Goal: Find specific page/section: Find specific page/section

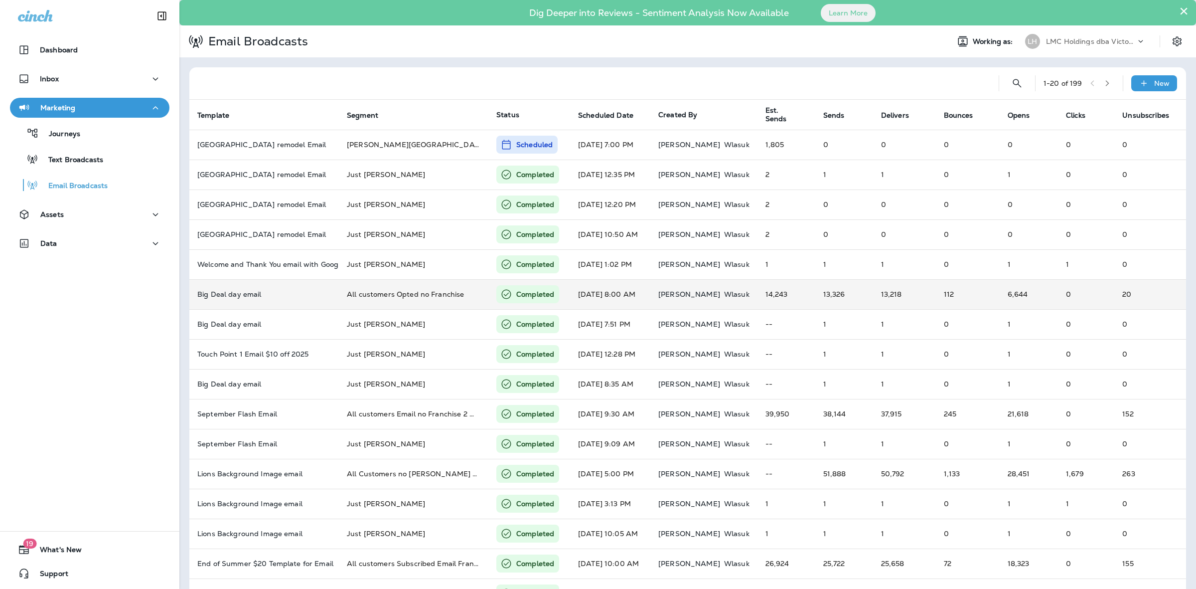
click at [770, 283] on td "14,243" at bounding box center [787, 294] width 58 height 30
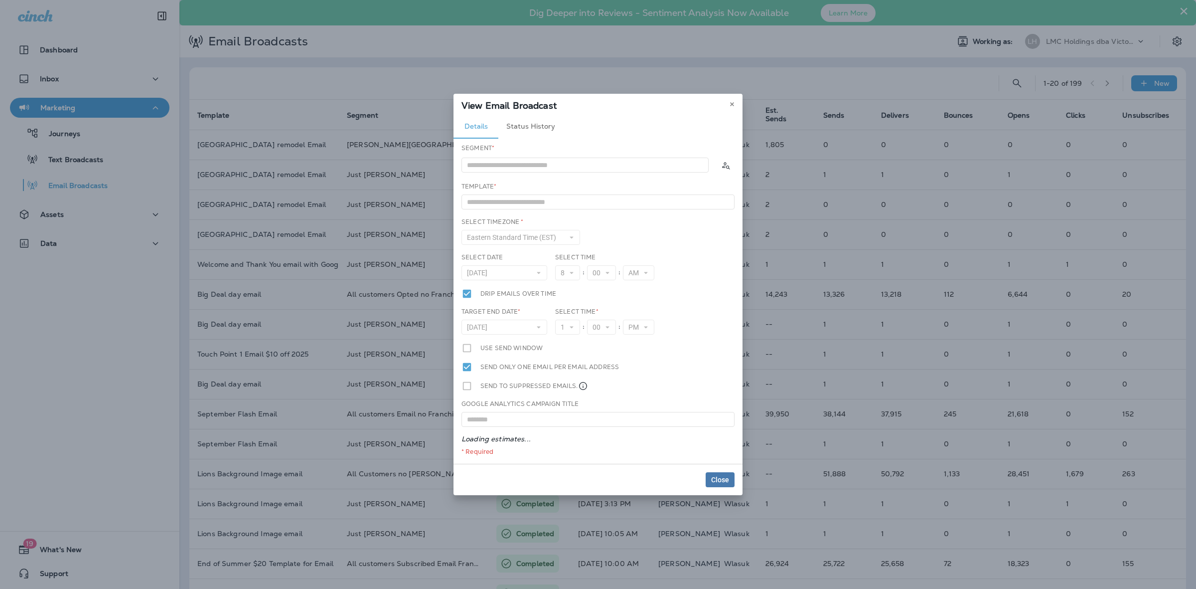
type input "**********"
click at [733, 101] on icon at bounding box center [732, 104] width 6 height 6
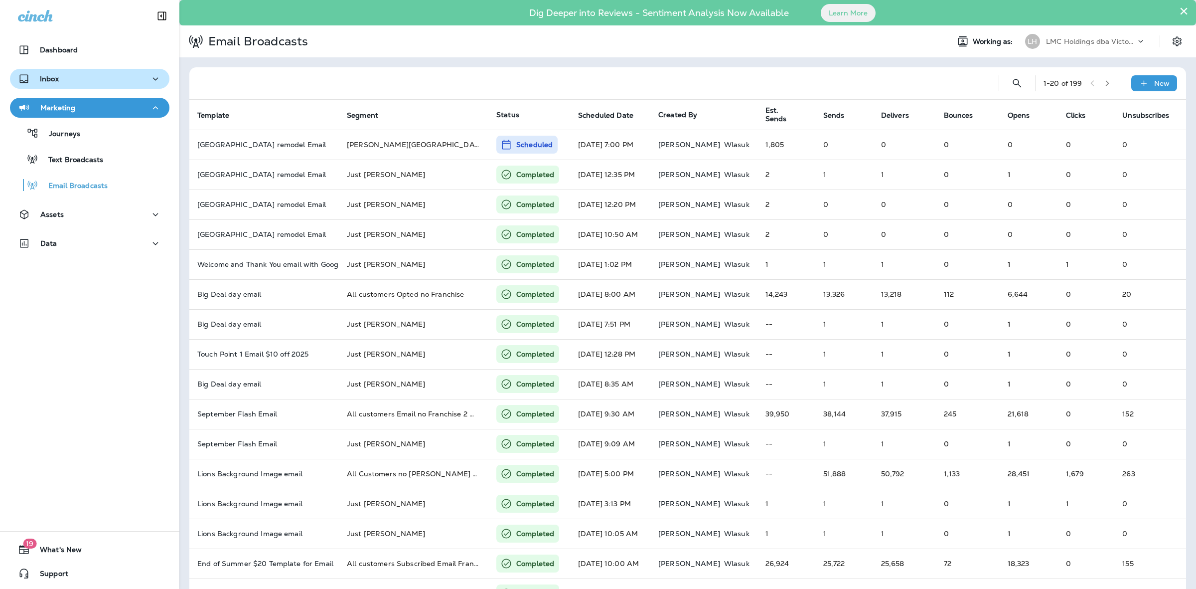
click at [83, 77] on div "Inbox" at bounding box center [90, 79] width 144 height 12
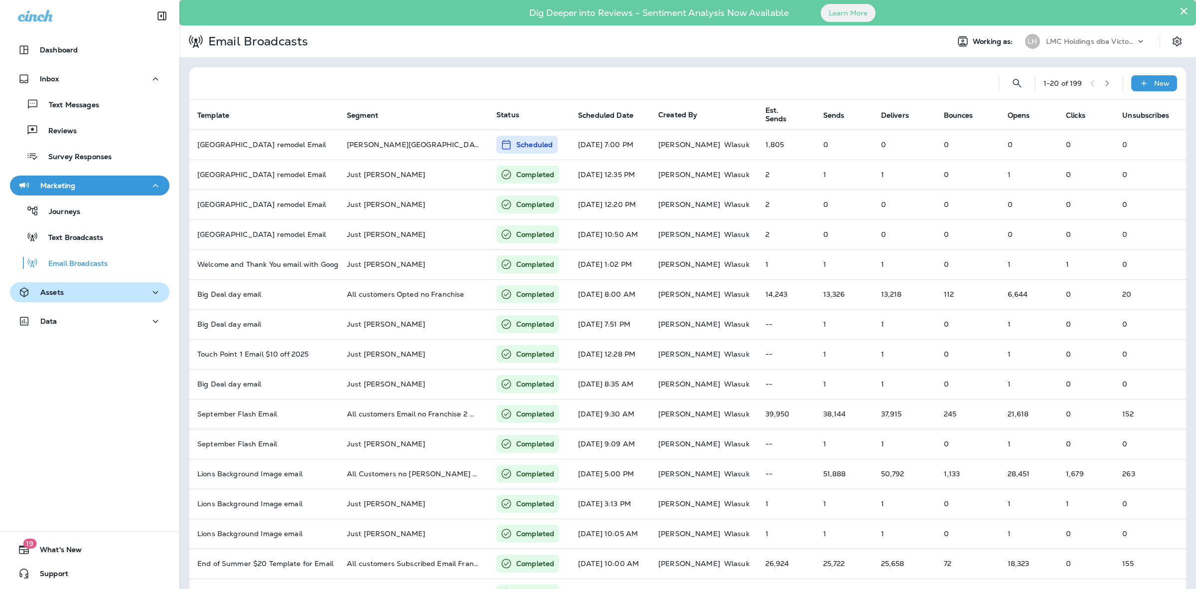
click at [71, 297] on div "Assets" at bounding box center [90, 292] width 144 height 12
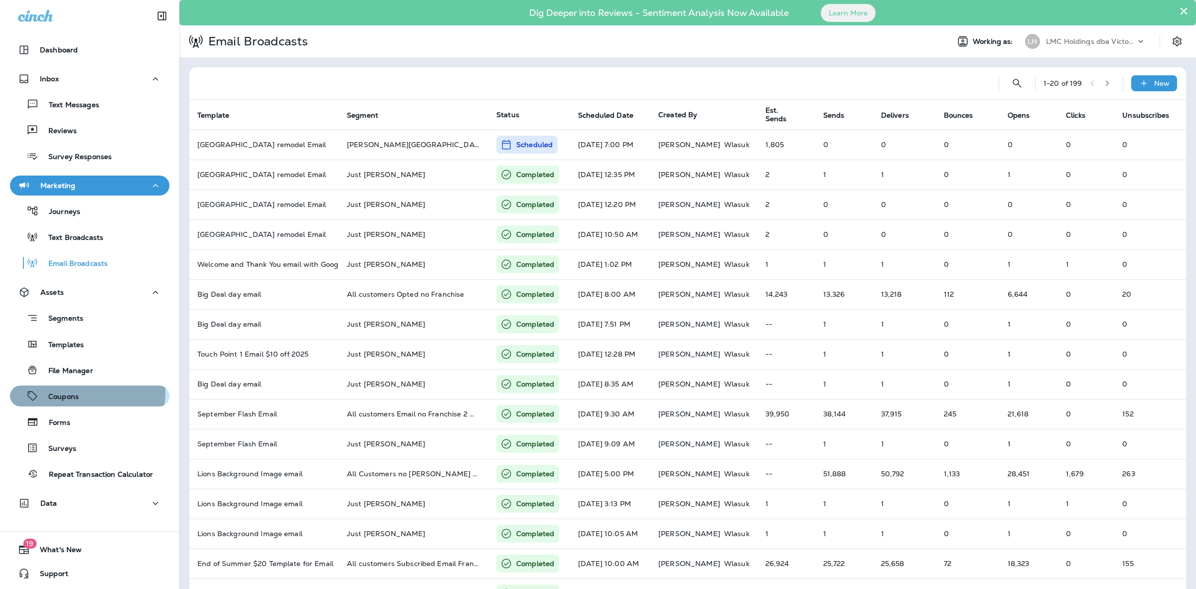
click at [73, 392] on p "Coupons" at bounding box center [58, 396] width 40 height 9
